Goal: Task Accomplishment & Management: Use online tool/utility

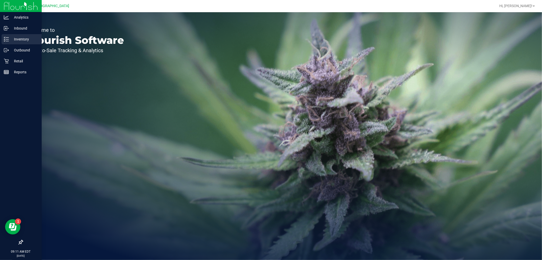
click at [16, 41] on p "Inventory" at bounding box center [24, 39] width 31 height 6
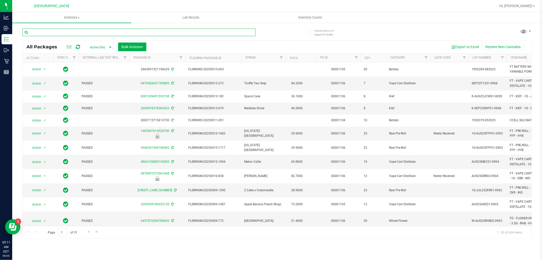
click at [60, 32] on input "text" at bounding box center [138, 32] width 233 height 8
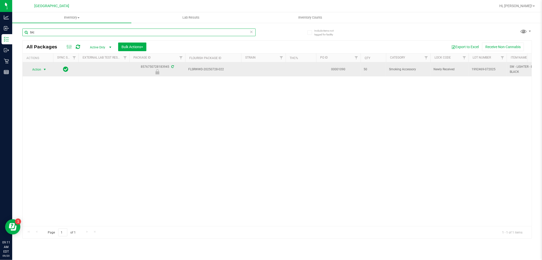
type input "bic"
click at [43, 69] on span "select" at bounding box center [45, 69] width 4 height 4
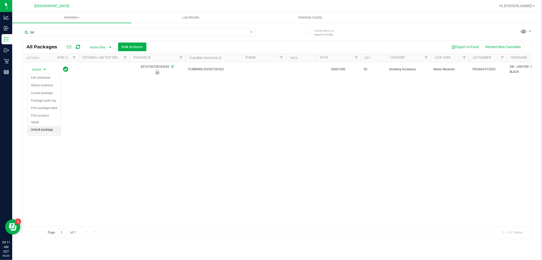
click at [41, 128] on li "Unlock package" at bounding box center [44, 130] width 33 height 8
